Goal: Complete application form: Complete application form

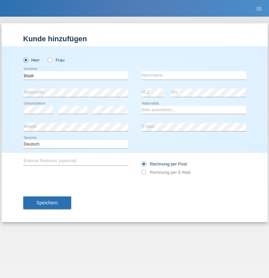
type input "Bilalli"
click at [194, 75] on input "text" at bounding box center [194, 75] width 105 height 8
type input "Milazim"
select select "XK"
select select "C"
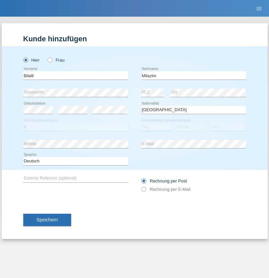
select select "20"
select select "11"
select select "1968"
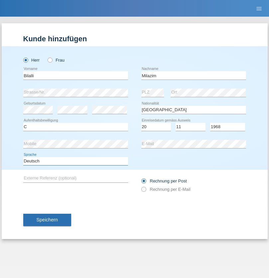
select select "en"
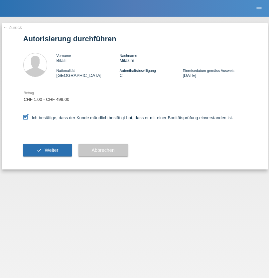
select select "1"
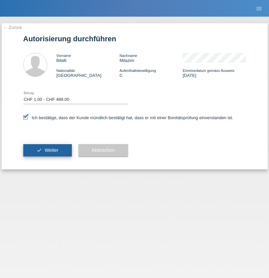
click at [47, 150] on span "Weiter" at bounding box center [52, 150] width 14 height 5
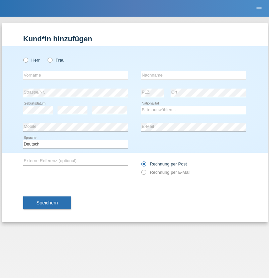
radio input "true"
click at [76, 75] on input "text" at bounding box center [75, 75] width 105 height 8
type input "Hanad"
click at [194, 75] on input "text" at bounding box center [194, 75] width 105 height 8
type input "Hassan Aden"
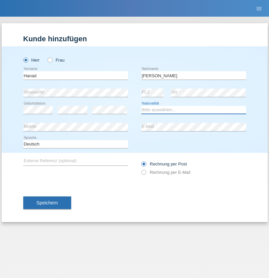
select select "SO"
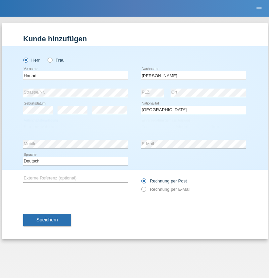
select select "C"
select select "13"
select select "05"
select select "2006"
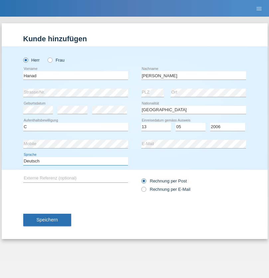
select select "en"
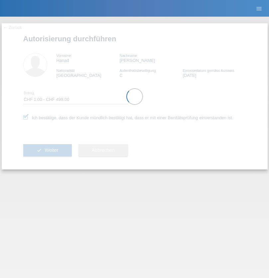
select select "1"
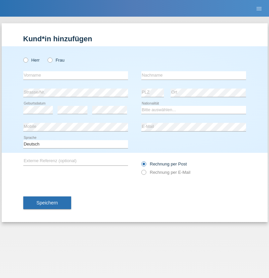
radio input "true"
click at [76, 75] on input "text" at bounding box center [75, 75] width 105 height 8
type input "[PERSON_NAME]"
click at [194, 75] on input "text" at bounding box center [194, 75] width 105 height 8
type input "Boitelle"
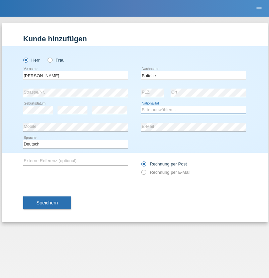
select select "CH"
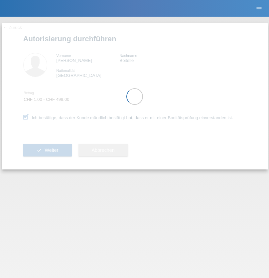
select select "1"
